Goal: Transaction & Acquisition: Purchase product/service

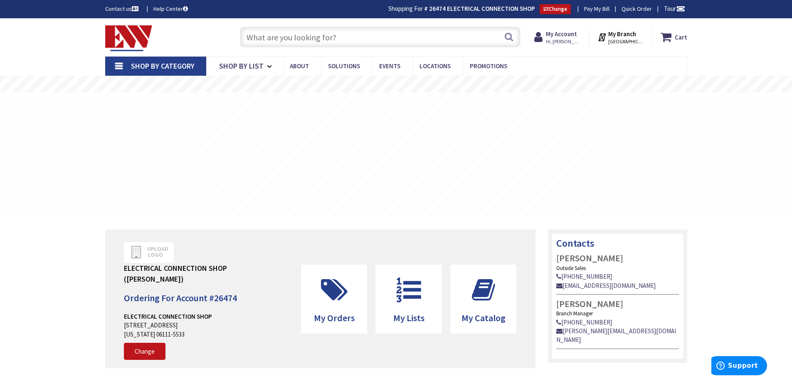
click at [338, 34] on input "text" at bounding box center [380, 37] width 281 height 21
paste input "PG3672Z53117"
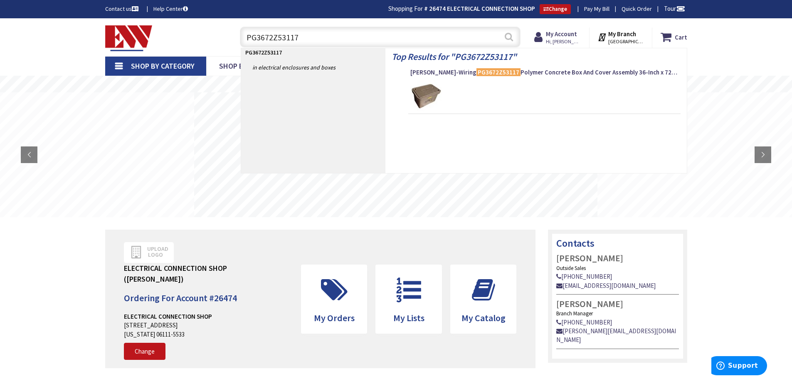
type input "PG3672Z53117"
click at [507, 40] on button "Search" at bounding box center [508, 36] width 11 height 19
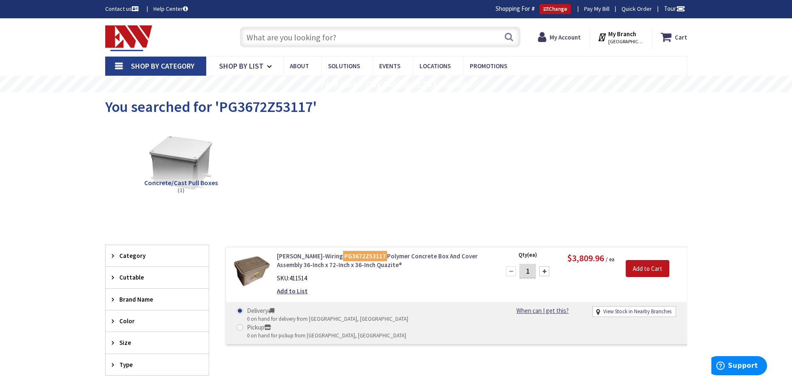
scroll to position [42, 0]
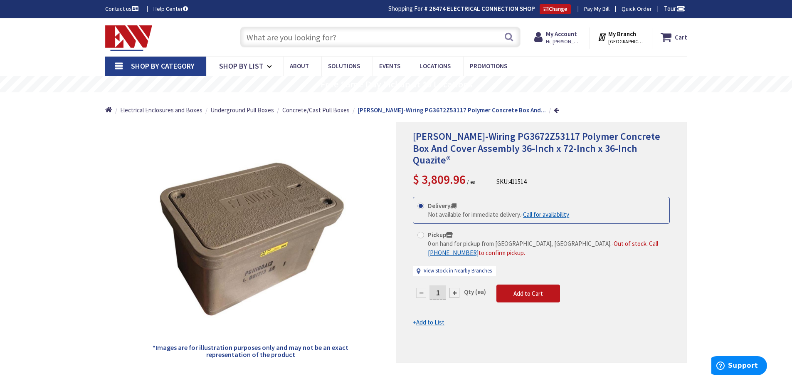
click at [344, 33] on input "text" at bounding box center [380, 37] width 281 height 21
paste input "PG3672Z53117"
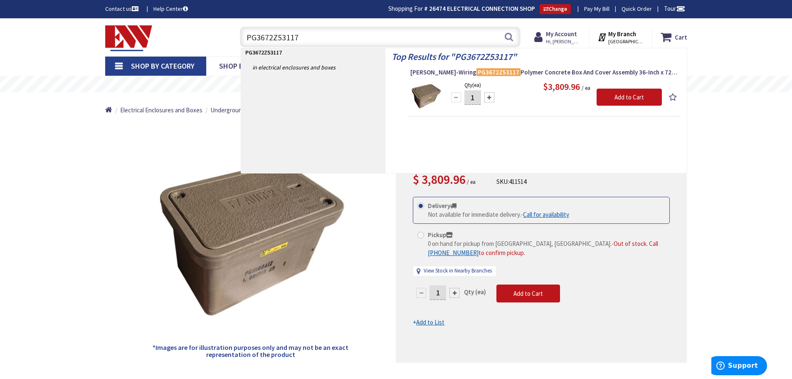
type input "PG3672Z53117"
click at [683, 256] on div "Hubbell-Wiring PG3672Z53117 Polymer Concrete Box And Cover Assembly 36-Inch x 7…" at bounding box center [541, 242] width 291 height 241
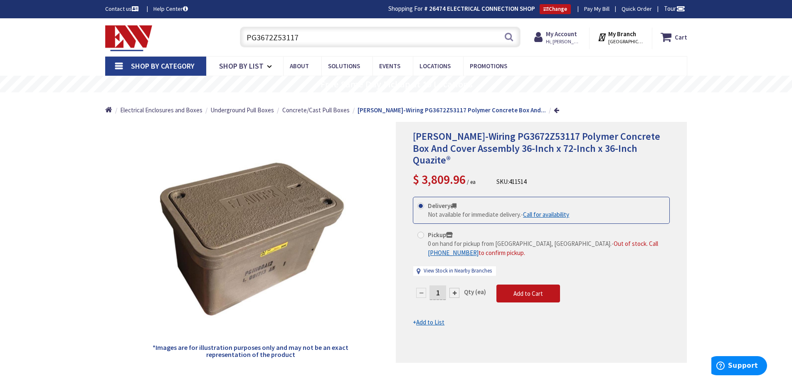
click at [516, 35] on input "PG3672Z53117" at bounding box center [380, 37] width 281 height 21
click at [512, 37] on button "Search" at bounding box center [508, 36] width 11 height 19
click at [314, 32] on input "text" at bounding box center [380, 37] width 281 height 21
paste input "QUAZ PG3672Z53117"
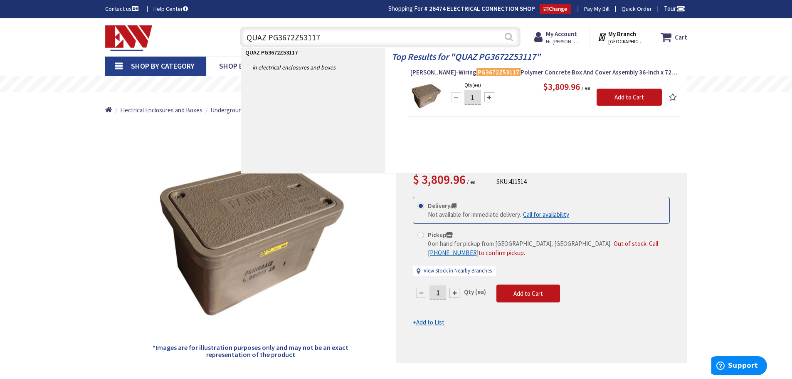
type input "QUAZ PG3672Z53117"
click at [508, 34] on button "Search" at bounding box center [508, 36] width 11 height 19
